Goal: Task Accomplishment & Management: Manage account settings

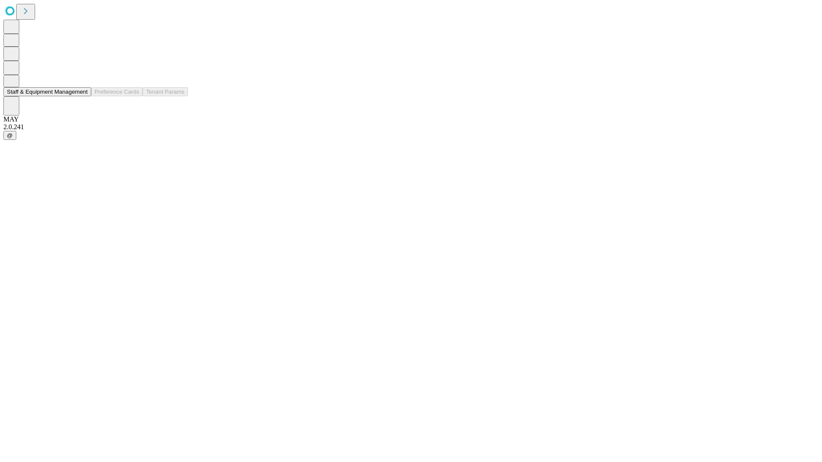
click at [82, 96] on button "Staff & Equipment Management" at bounding box center [47, 91] width 88 height 9
